Goal: Navigation & Orientation: Find specific page/section

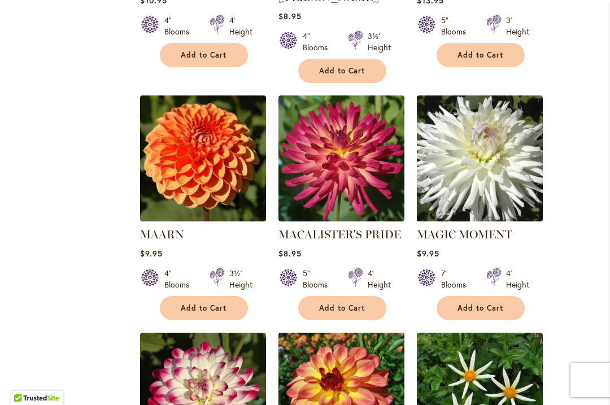
scroll to position [1714, 0]
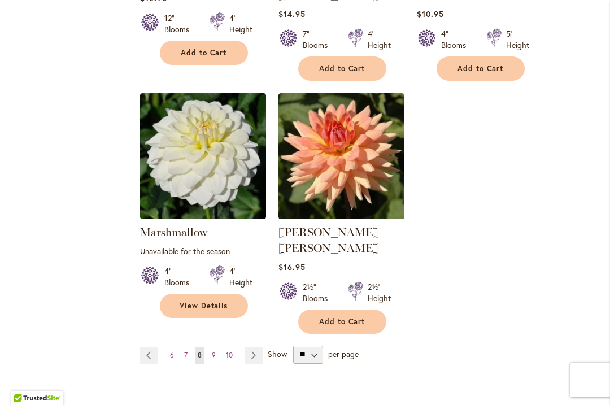
scroll to position [2682, 0]
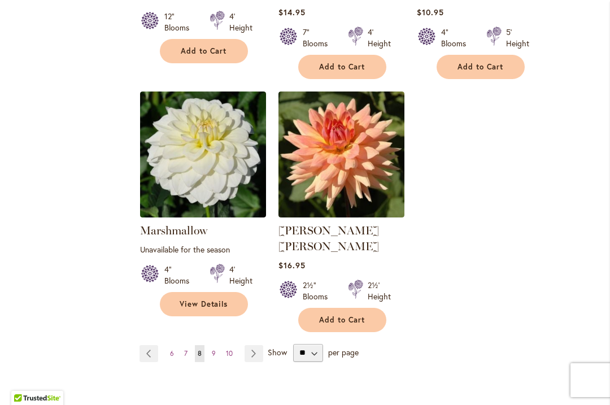
click at [184, 345] on link "Page 7" at bounding box center [185, 353] width 9 height 17
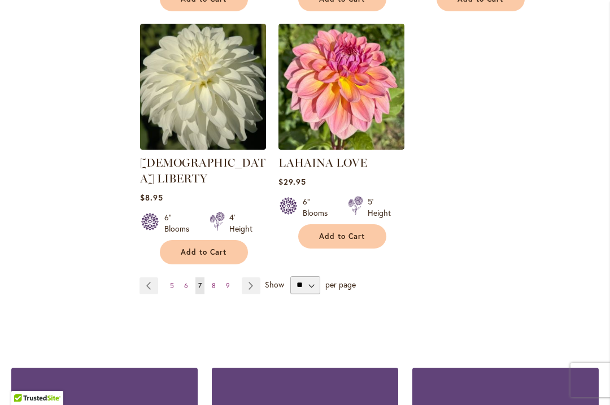
scroll to position [2732, 0]
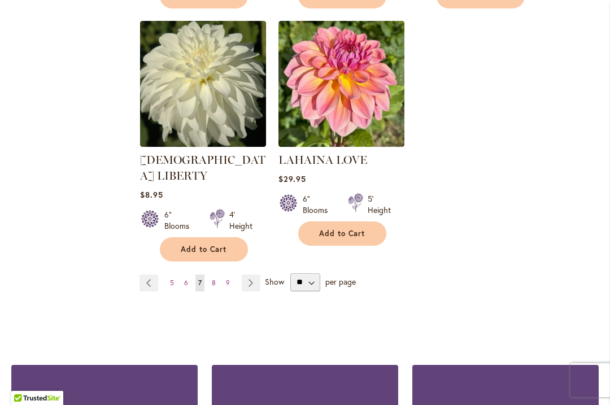
click at [184, 278] on span "6" at bounding box center [186, 282] width 4 height 8
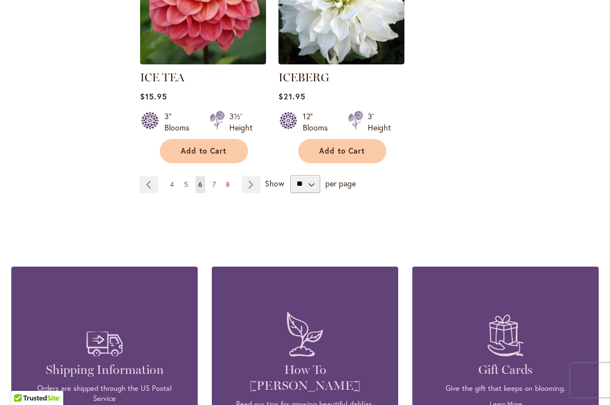
scroll to position [2841, 0]
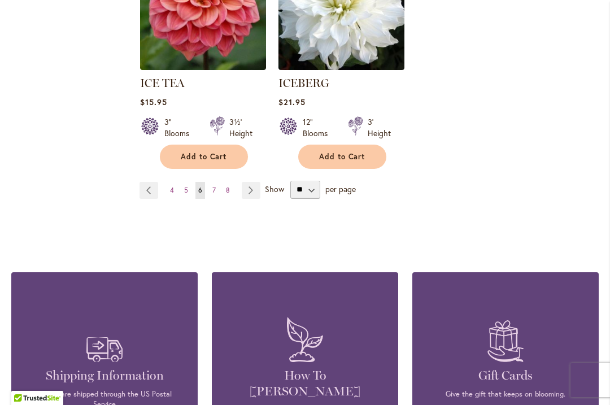
click at [183, 182] on link "Page 5" at bounding box center [186, 190] width 10 height 17
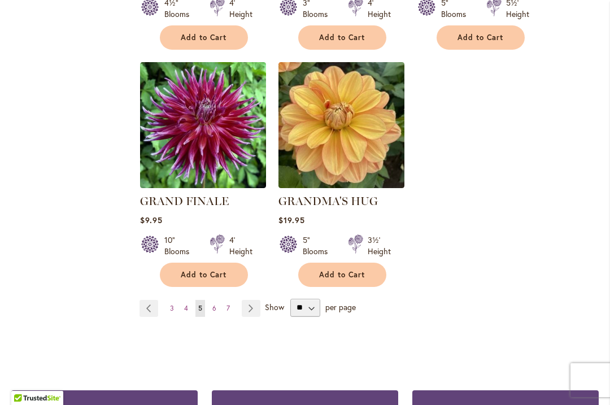
scroll to position [2744, 0]
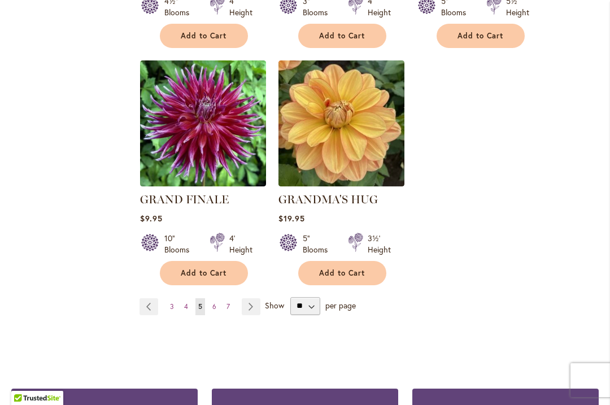
click at [181, 298] on link "Page 4" at bounding box center [186, 306] width 10 height 17
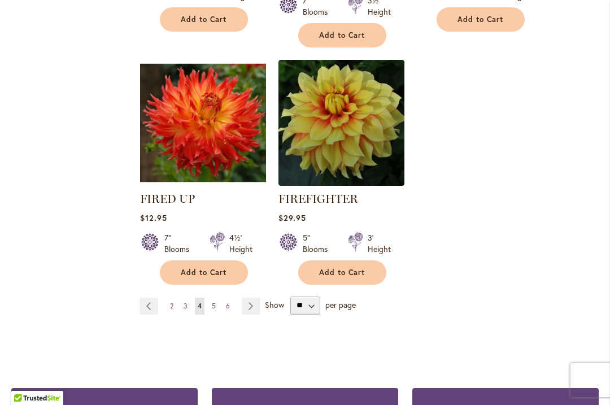
scroll to position [2710, 0]
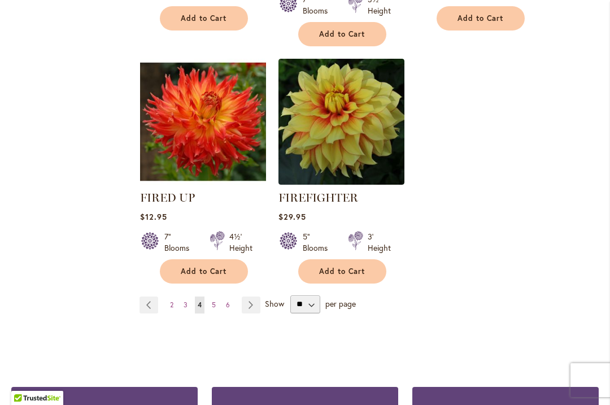
click at [185, 300] on span "3" at bounding box center [186, 304] width 4 height 8
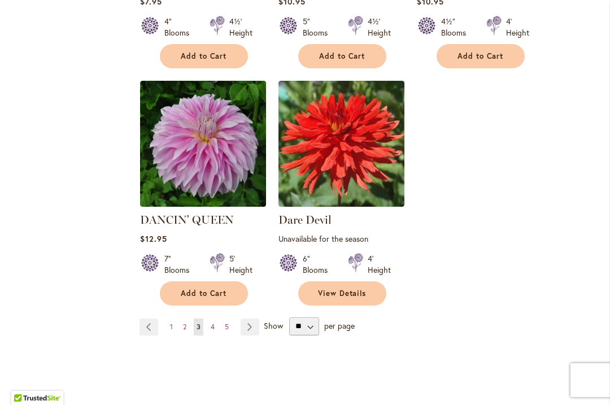
scroll to position [2703, 0]
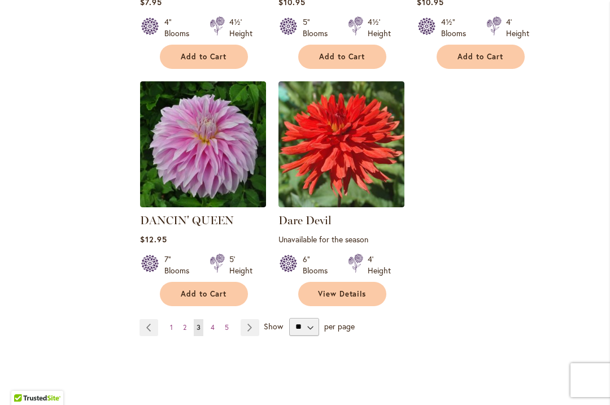
click at [184, 323] on span "2" at bounding box center [184, 327] width 3 height 8
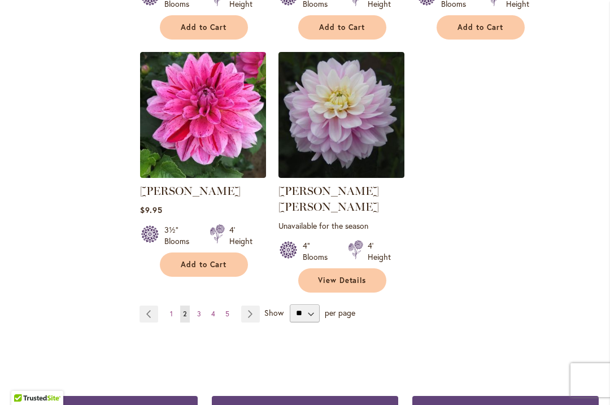
scroll to position [2692, 0]
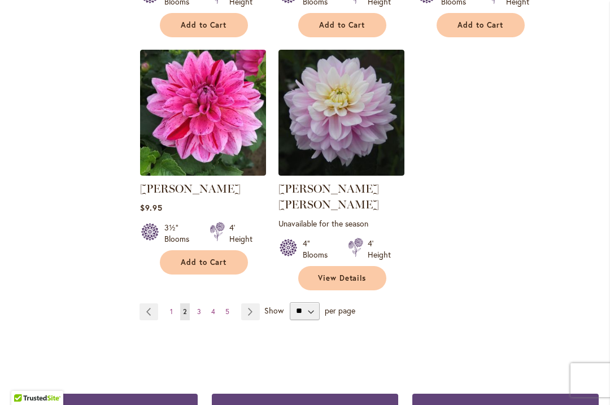
click at [171, 307] on span "1" at bounding box center [171, 311] width 3 height 8
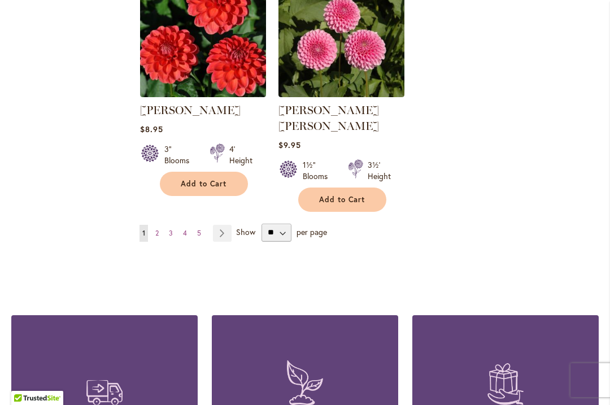
scroll to position [2761, 0]
